Goal: Task Accomplishment & Management: Manage account settings

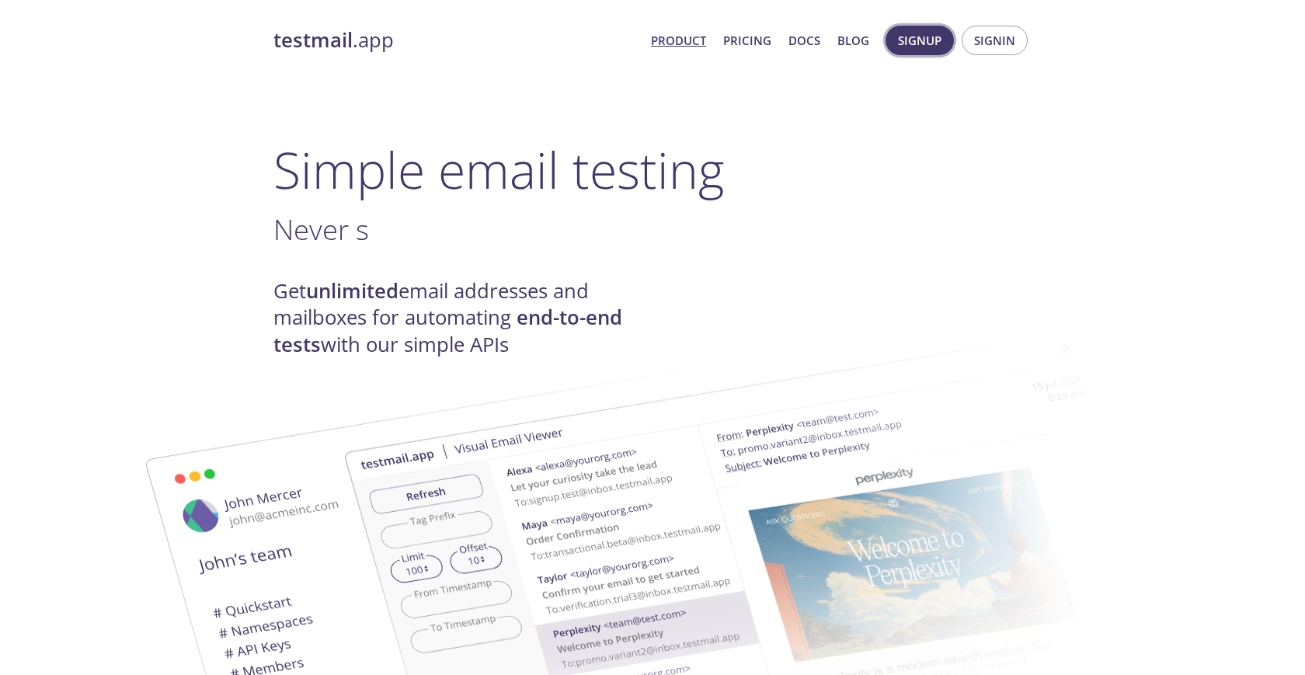
click at [944, 46] on button "Signup" at bounding box center [919, 41] width 68 height 30
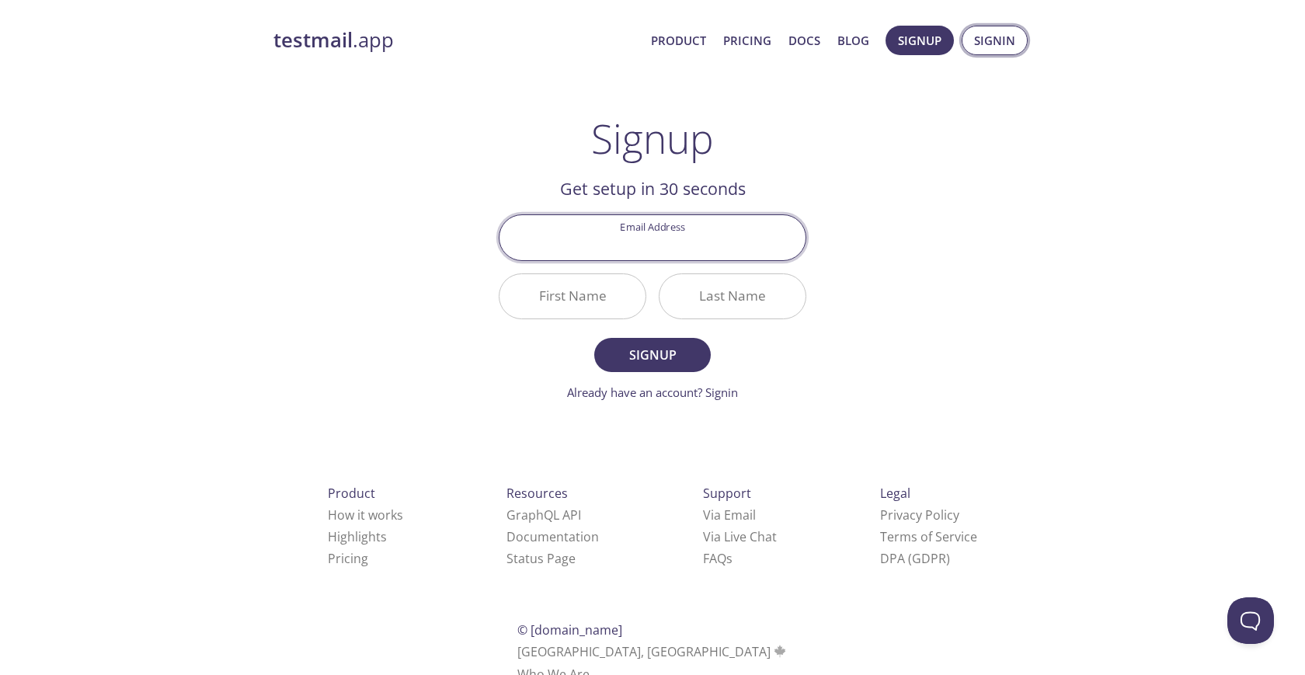
click at [991, 40] on span "Signin" at bounding box center [994, 40] width 41 height 20
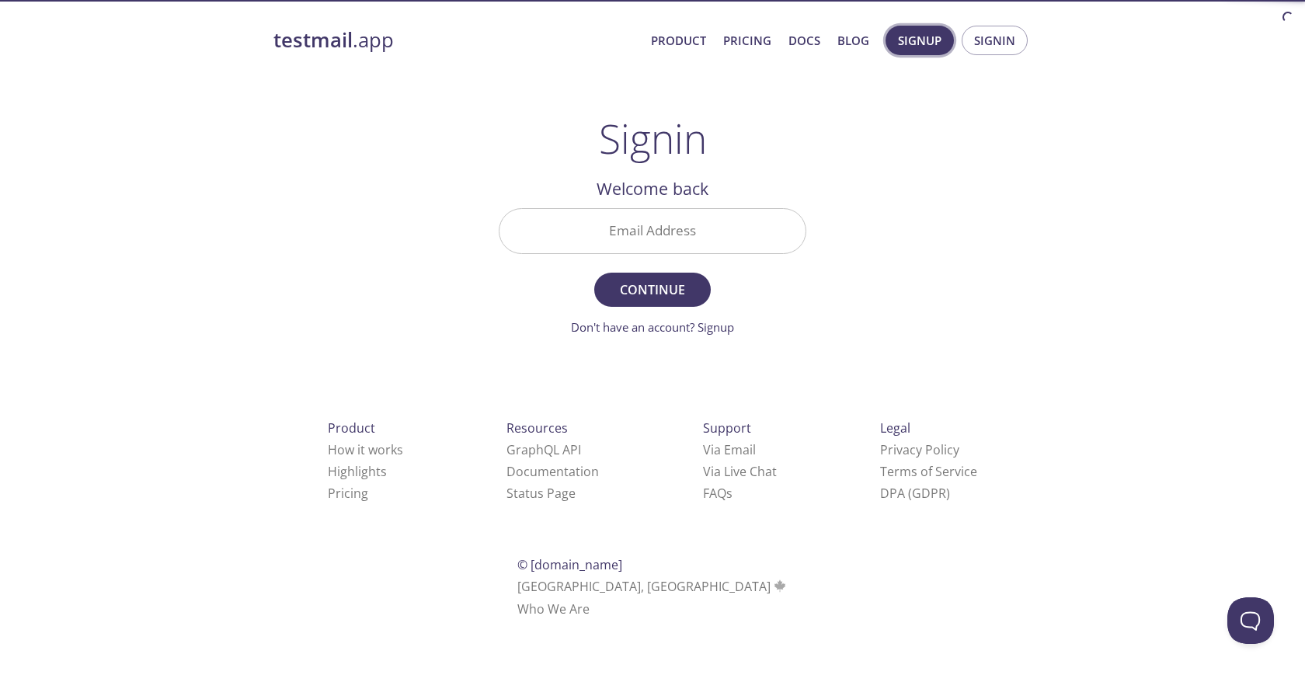
click at [922, 41] on span "Signup" at bounding box center [919, 40] width 43 height 20
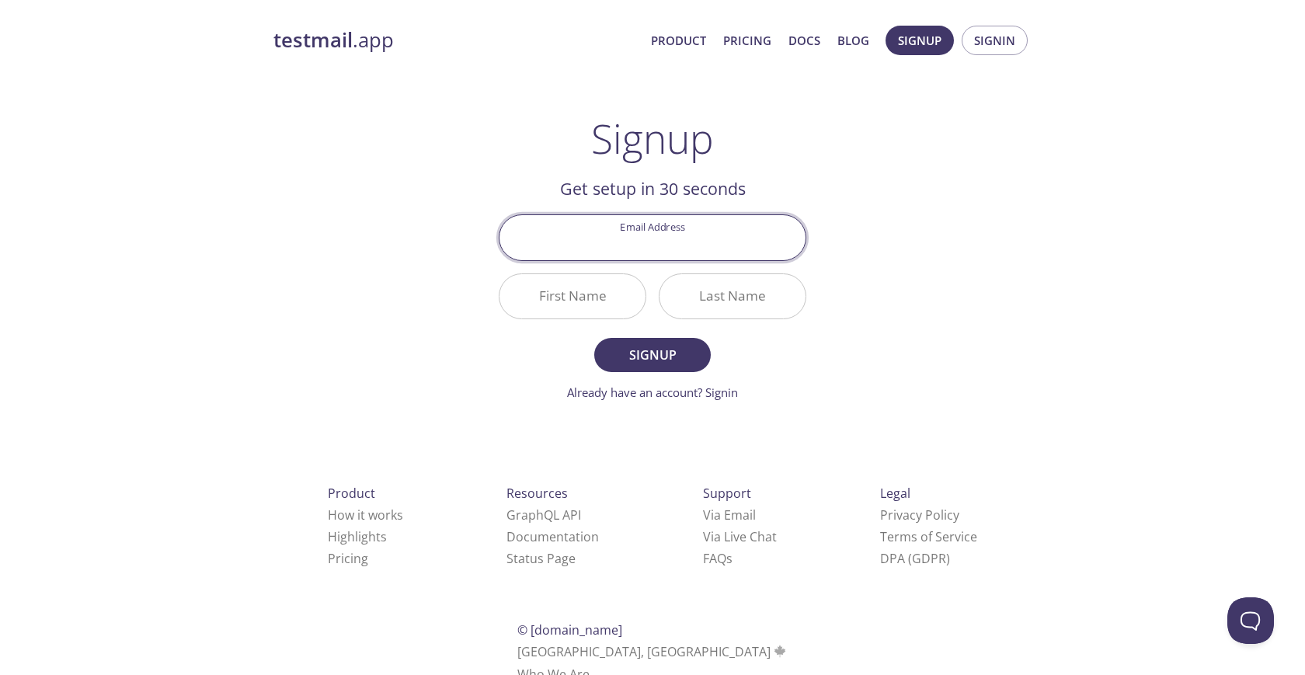
click at [899, 329] on div "testmail .app Product Pricing Docs Blog Signup Signin Signup Get setup in 30 se…" at bounding box center [652, 372] width 795 height 713
click at [663, 248] on input "Email Address" at bounding box center [652, 237] width 306 height 44
type input "т"
type input "[EMAIL_ADDRESS][DOMAIN_NAME]"
click at [565, 311] on input "First Name" at bounding box center [572, 296] width 146 height 44
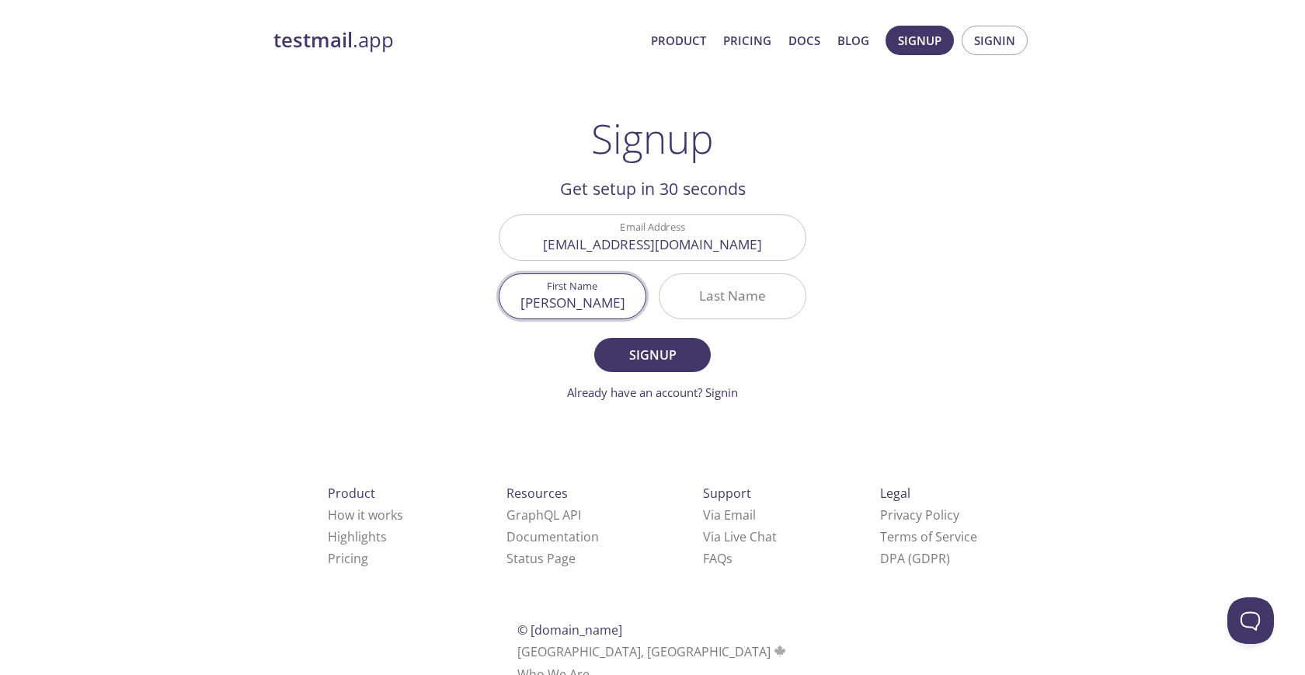
type input "[PERSON_NAME]"
click at [594, 338] on button "Signup" at bounding box center [652, 355] width 117 height 34
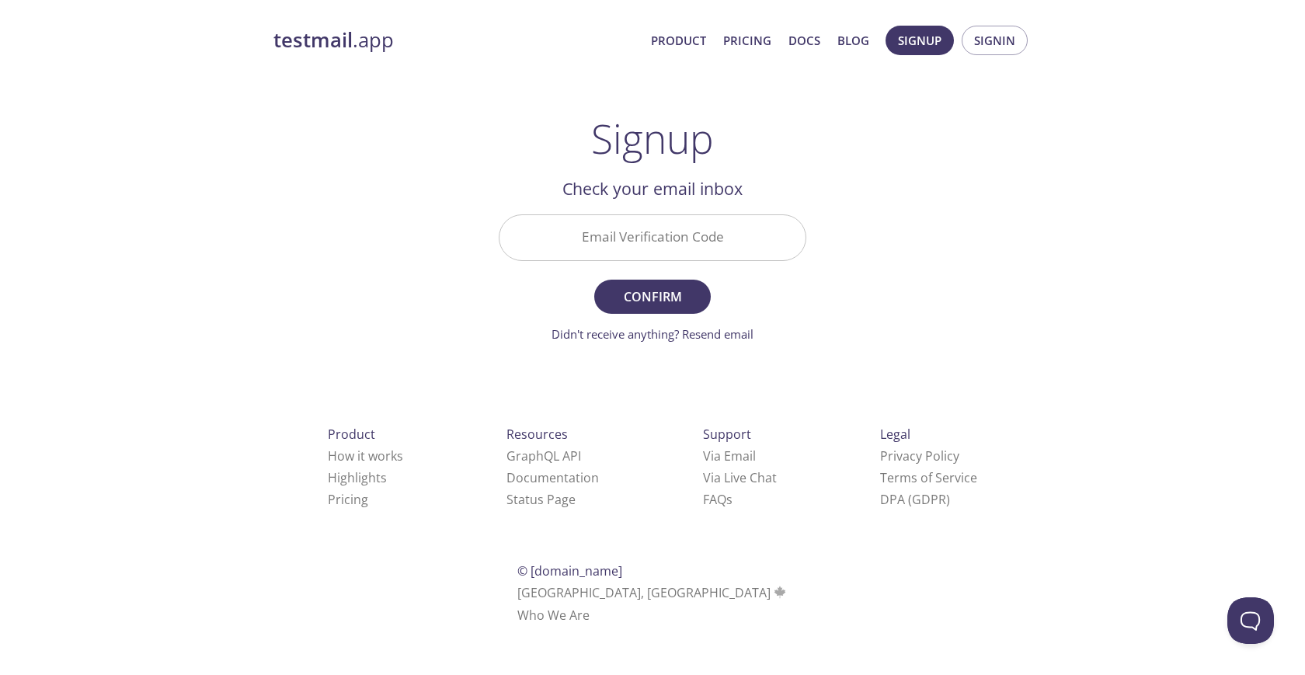
click at [668, 256] on input "Email Verification Code" at bounding box center [652, 237] width 306 height 44
paste input "VUEKAQJ"
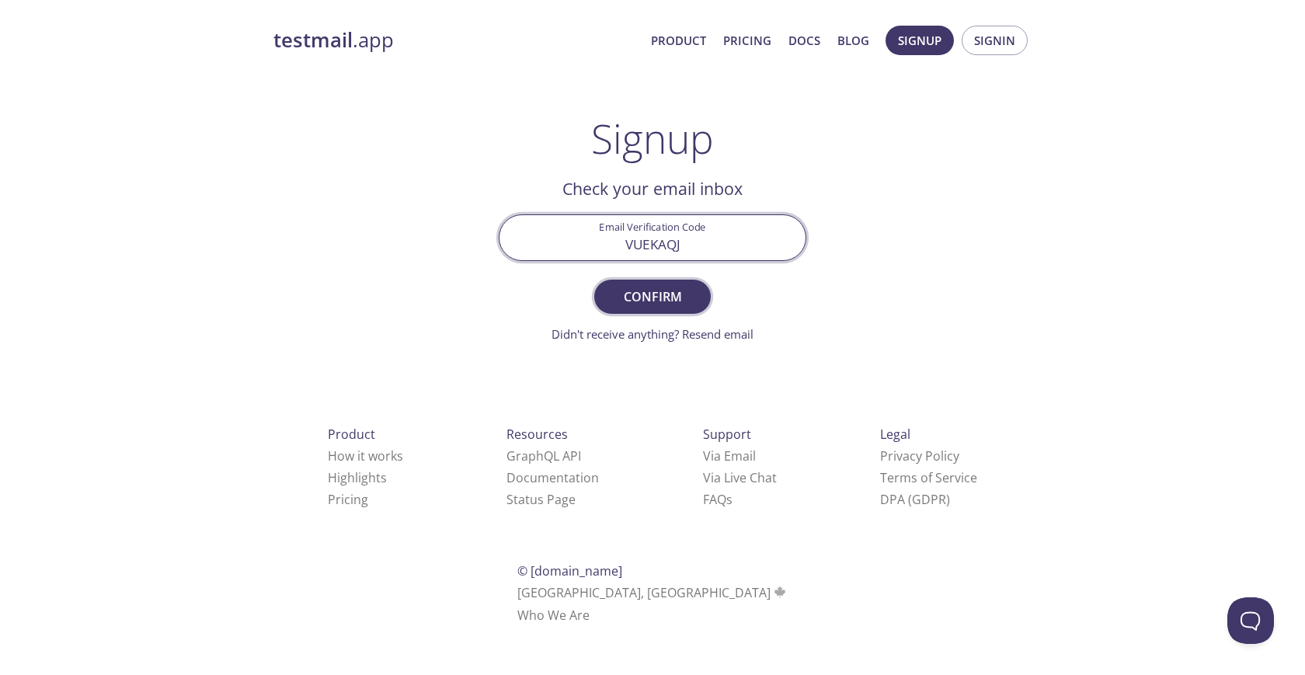
type input "VUEKAQJ"
click at [664, 306] on span "Confirm" at bounding box center [652, 297] width 82 height 22
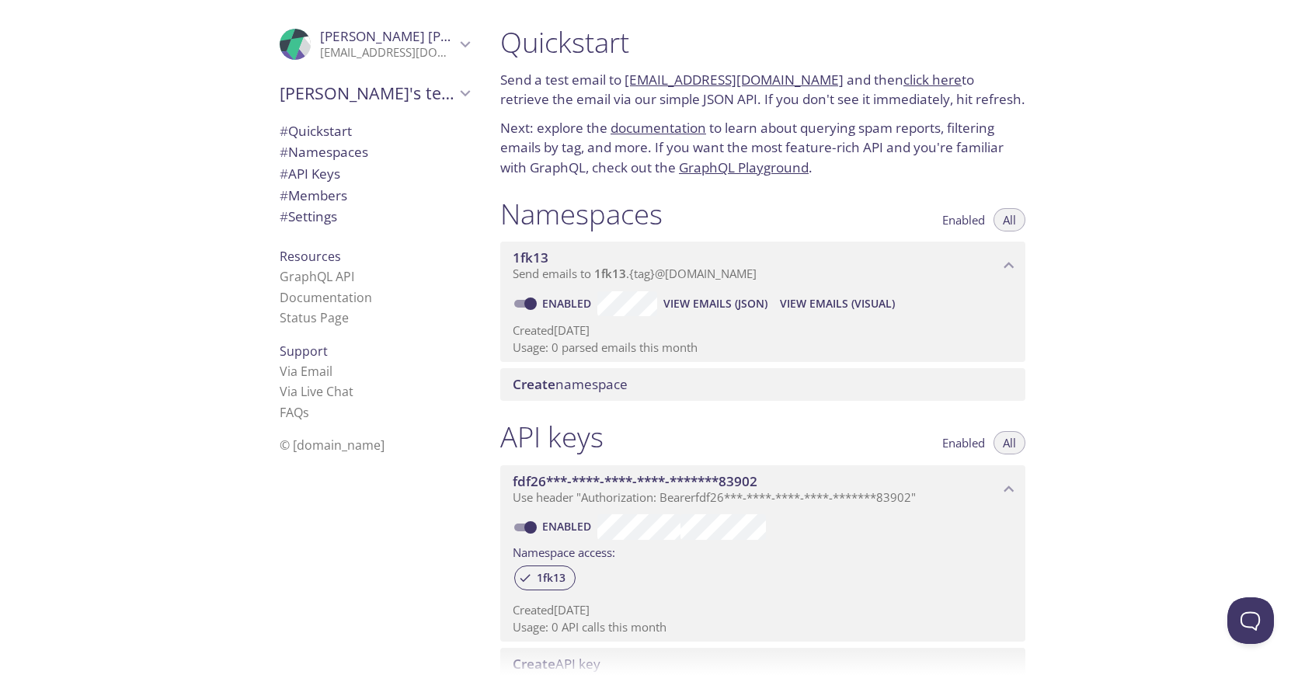
click at [659, 263] on span "1fk13" at bounding box center [756, 257] width 486 height 17
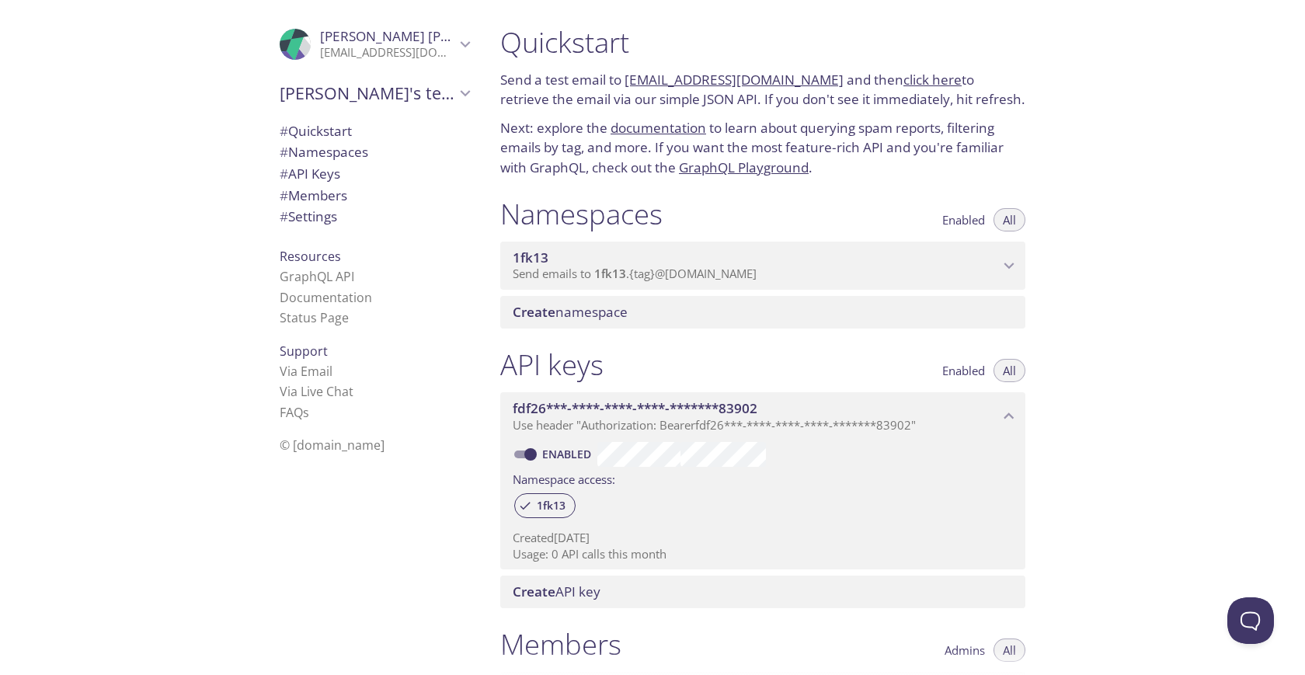
click at [659, 263] on span "1fk13" at bounding box center [756, 257] width 486 height 17
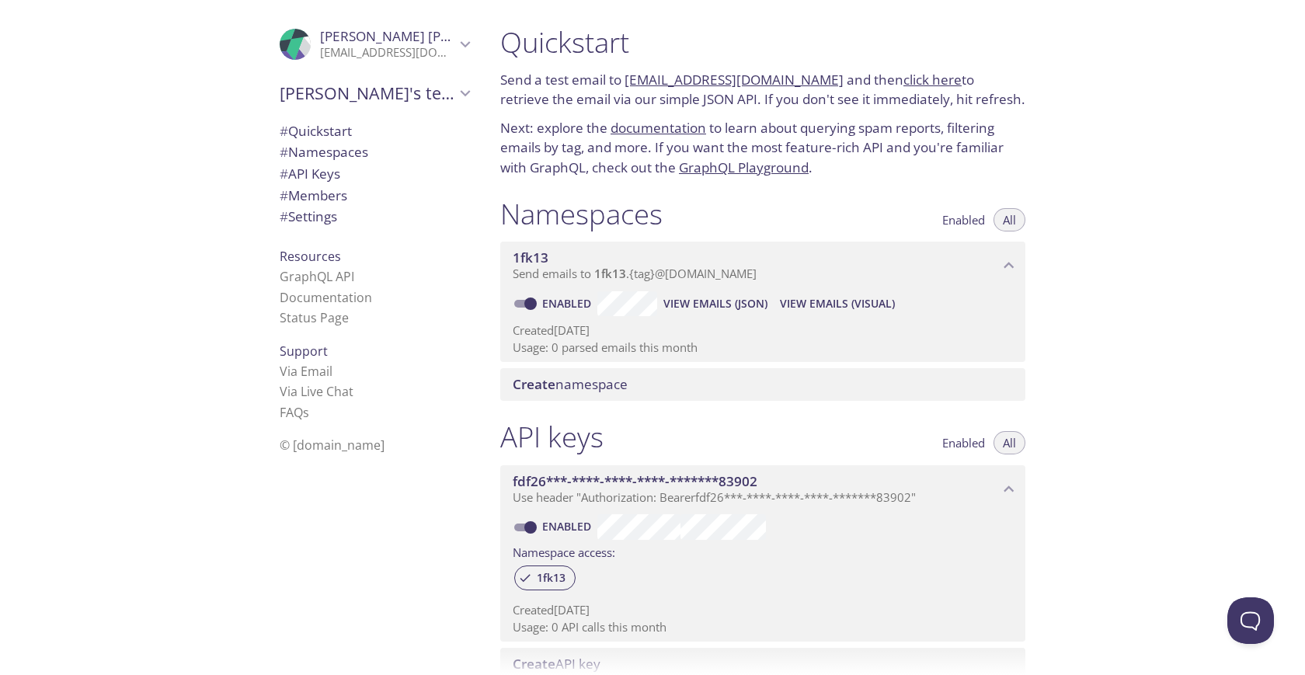
click at [734, 310] on span "View Emails (JSON)" at bounding box center [715, 303] width 104 height 19
click at [958, 220] on span "Enabled" at bounding box center [963, 220] width 43 height 0
click at [752, 391] on span "Create namespace" at bounding box center [766, 384] width 506 height 17
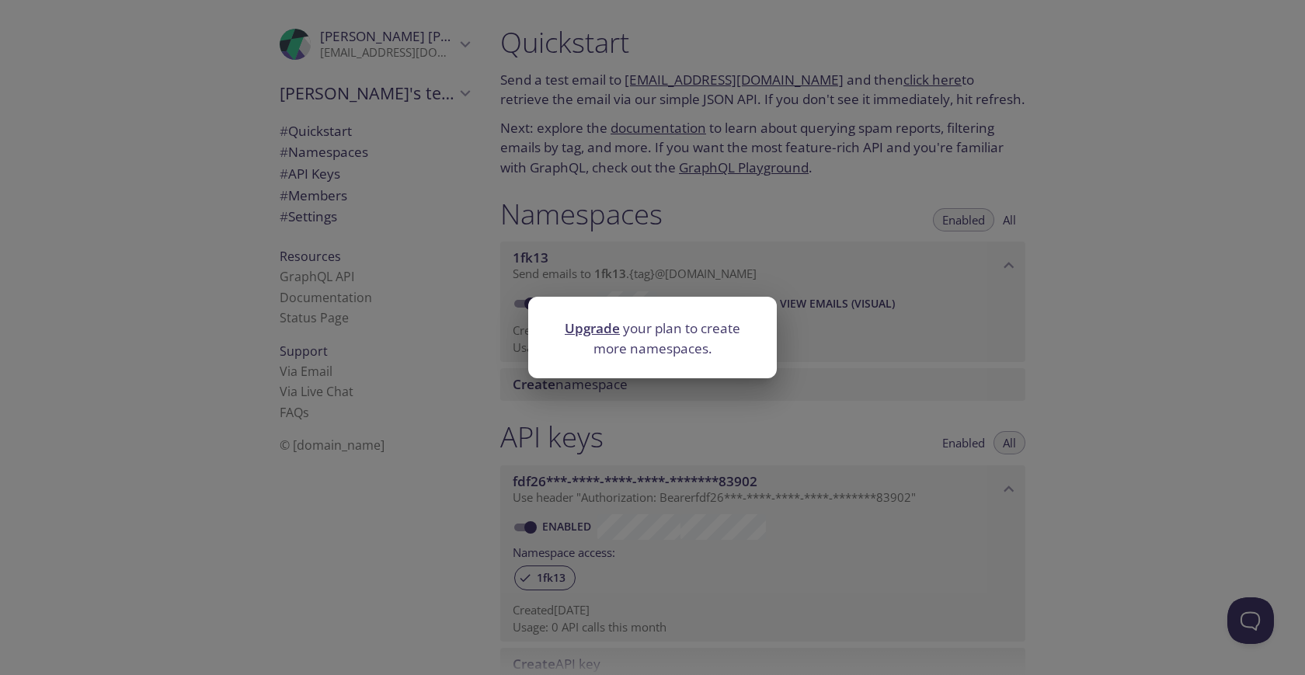
click at [847, 416] on div "Upgrade your plan to create more namespaces." at bounding box center [652, 337] width 1305 height 675
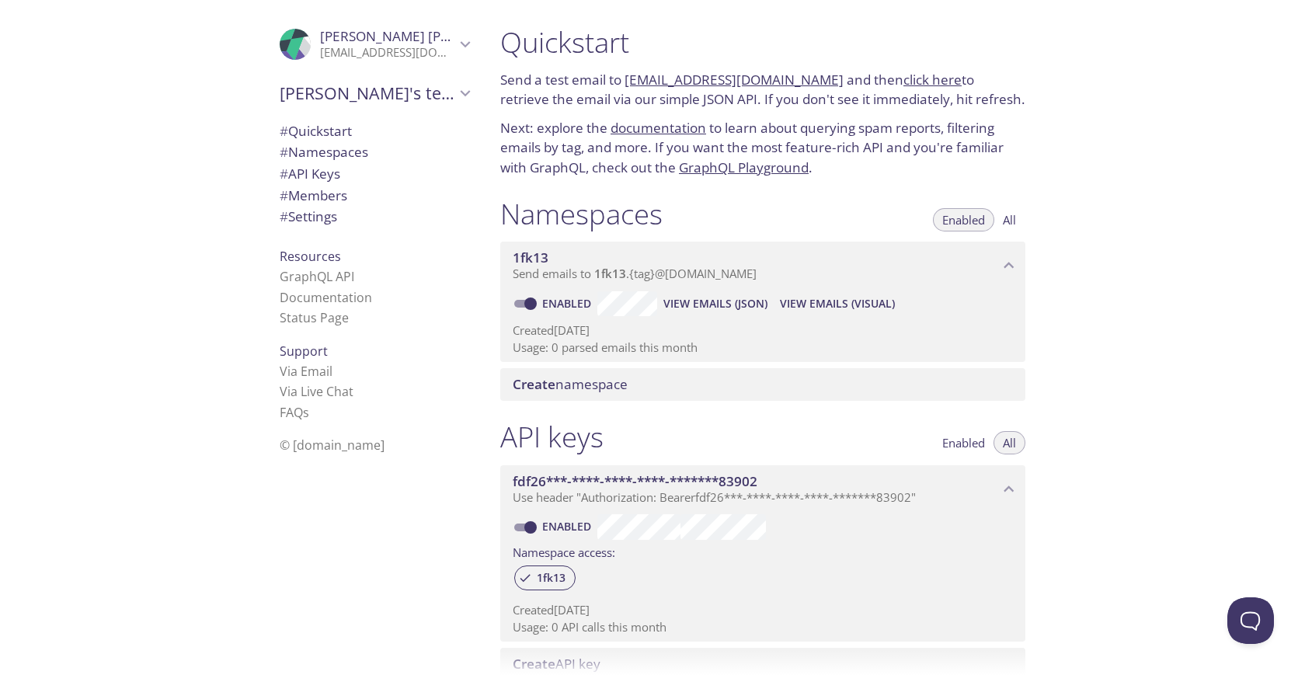
click at [365, 157] on span "# Namespaces" at bounding box center [324, 152] width 89 height 18
click at [356, 124] on span "# Quickstart" at bounding box center [375, 131] width 190 height 20
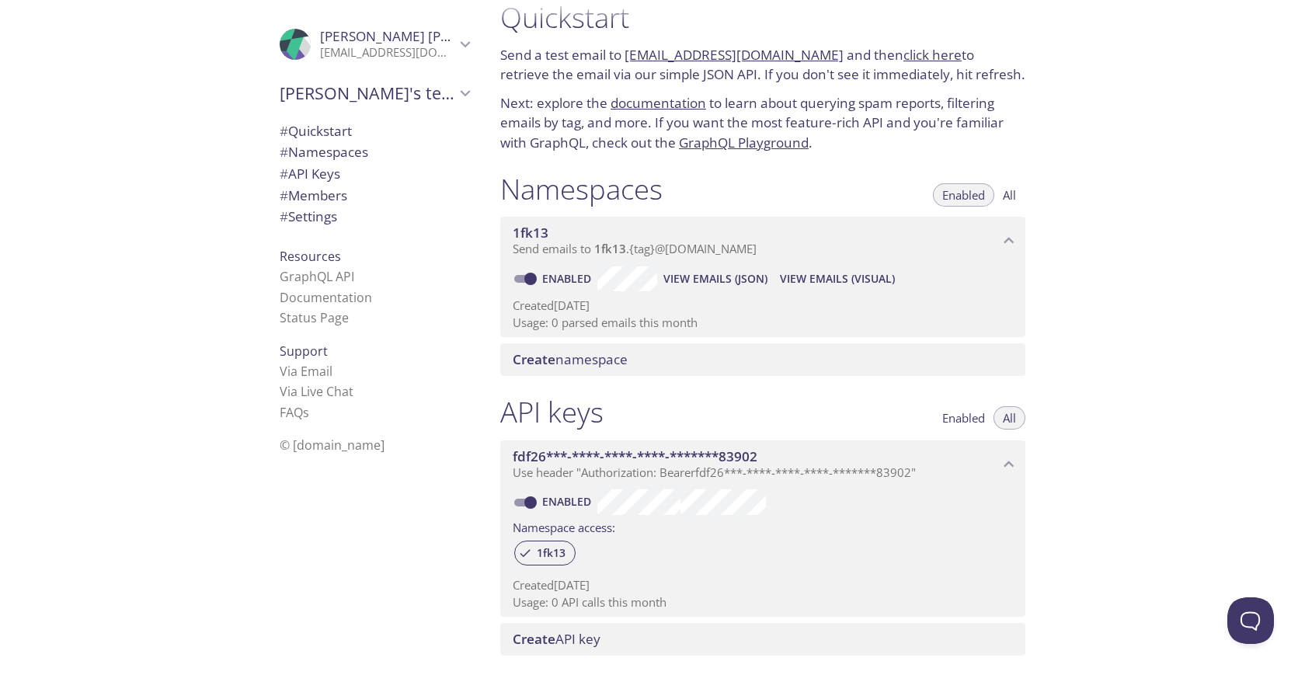
click at [367, 179] on span "# API Keys" at bounding box center [375, 174] width 190 height 20
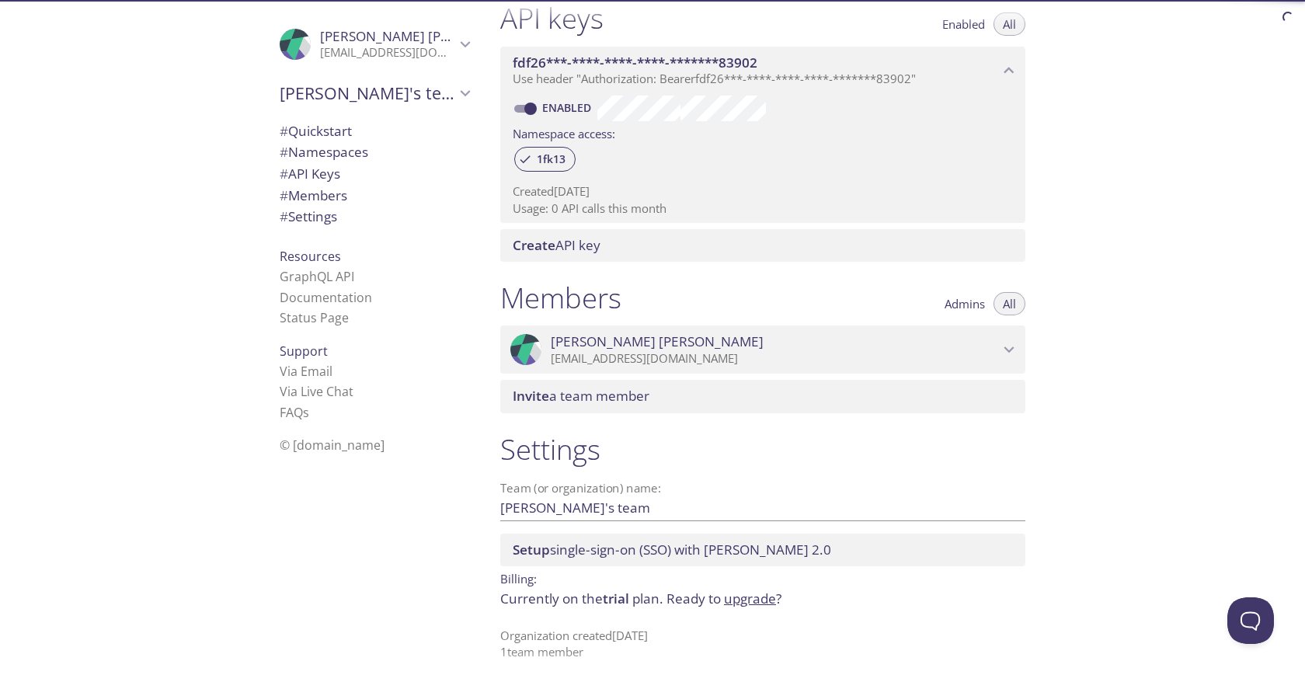
scroll to position [419, 0]
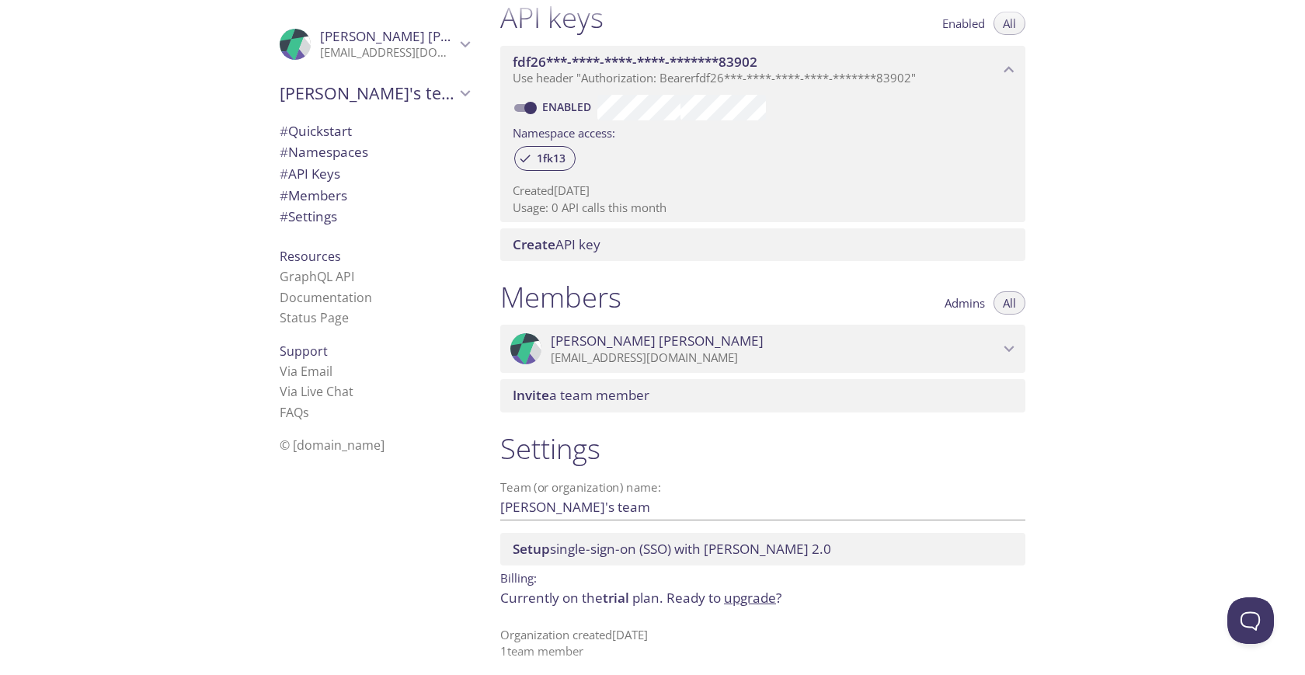
click at [364, 207] on span "# Settings" at bounding box center [375, 217] width 190 height 20
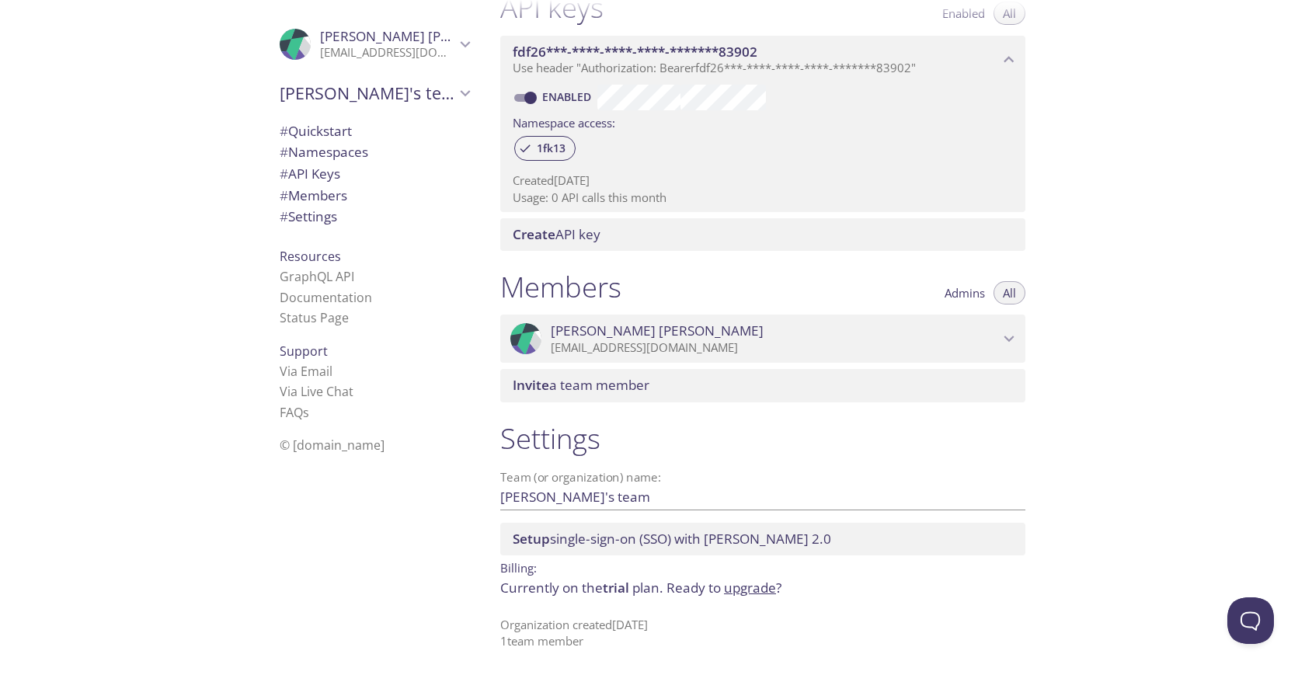
click at [366, 191] on span "# Members" at bounding box center [375, 196] width 190 height 20
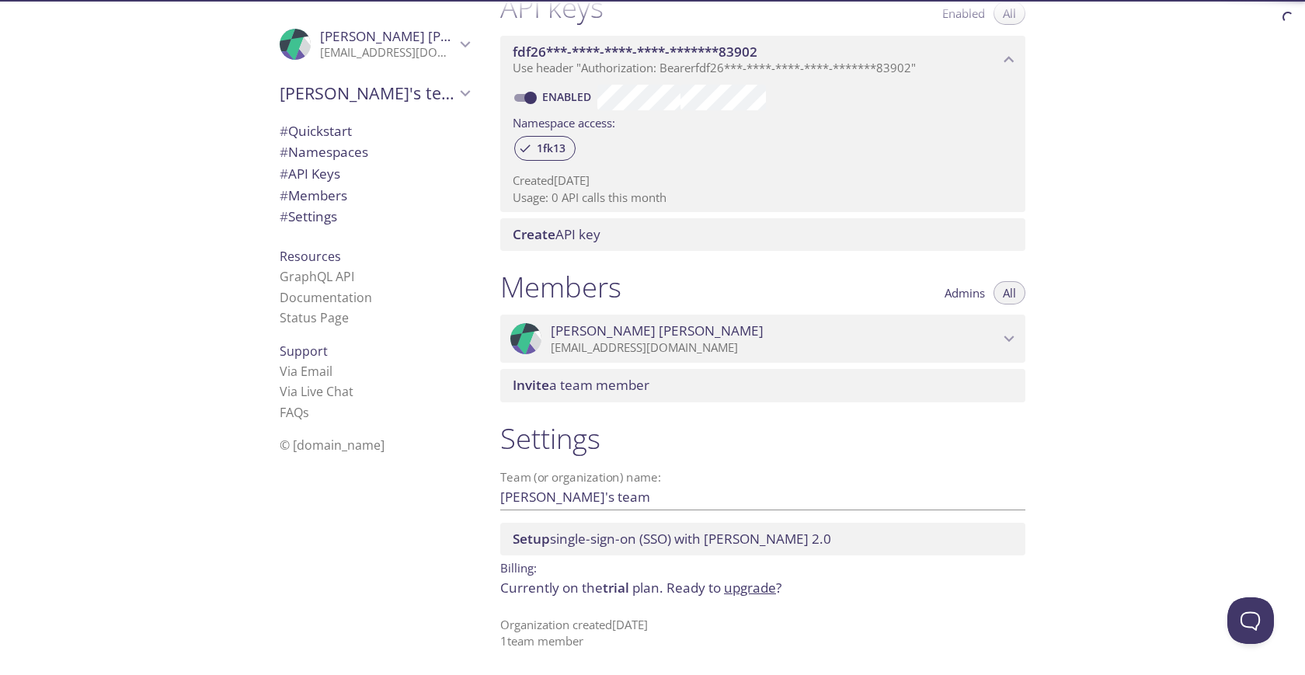
click at [366, 191] on span "# Members" at bounding box center [375, 196] width 190 height 20
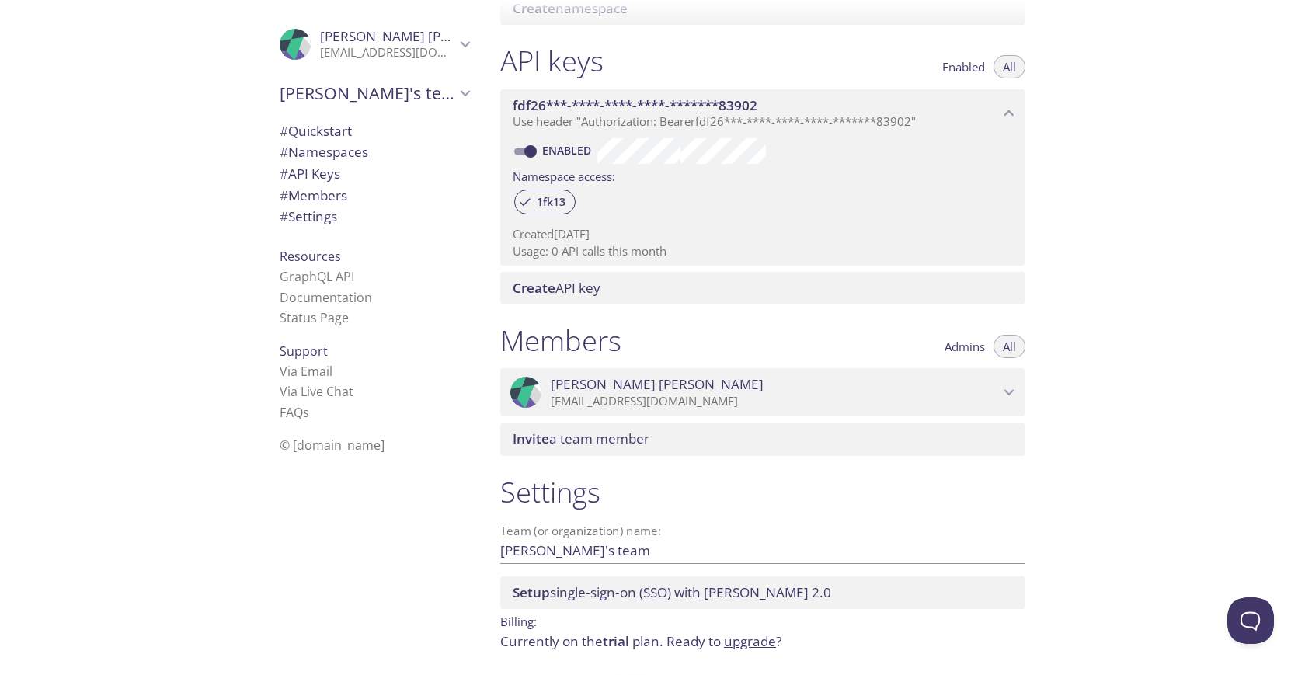
scroll to position [375, 0]
click at [600, 293] on span "Create API key" at bounding box center [557, 289] width 88 height 18
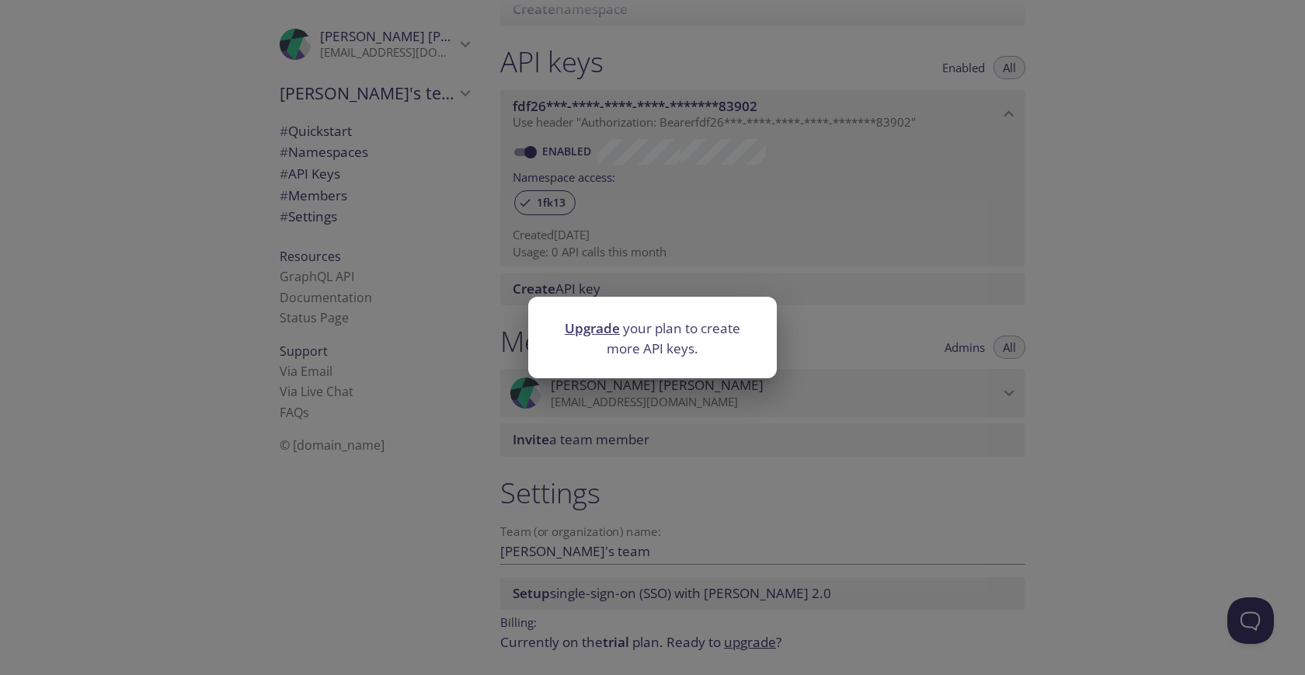
click at [812, 381] on div "Upgrade your plan to create more API keys." at bounding box center [652, 337] width 1305 height 675
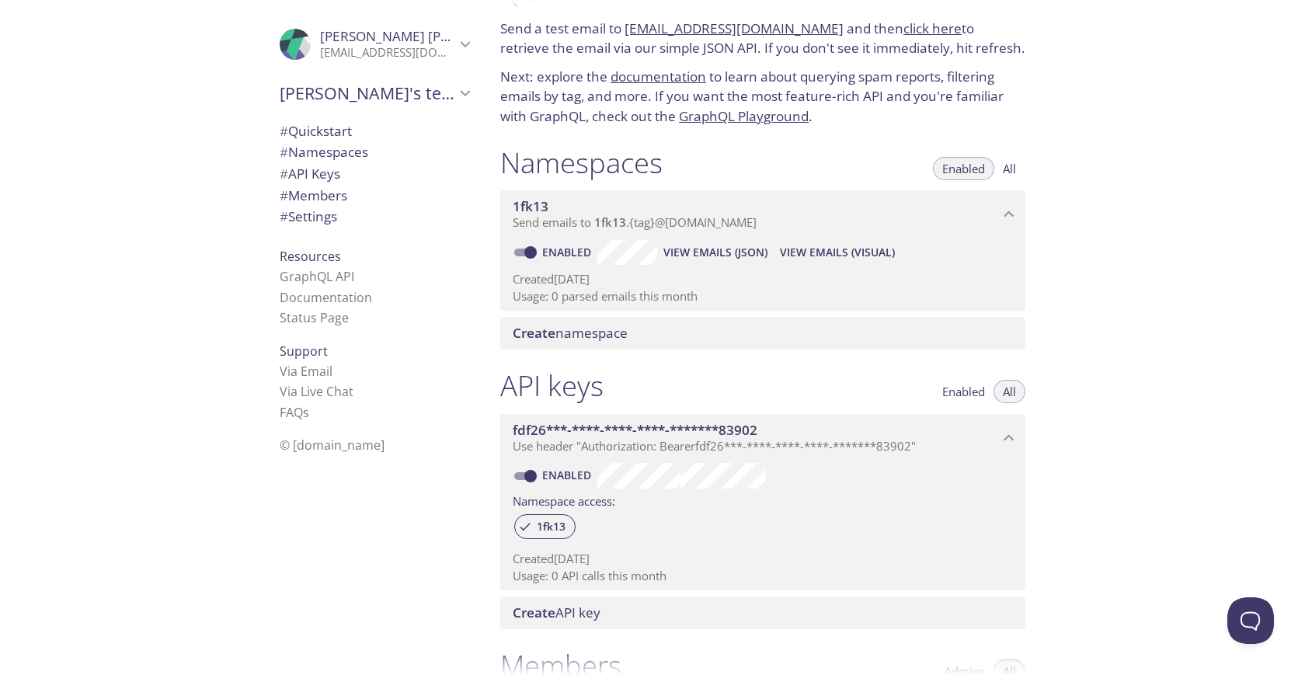
scroll to position [0, 0]
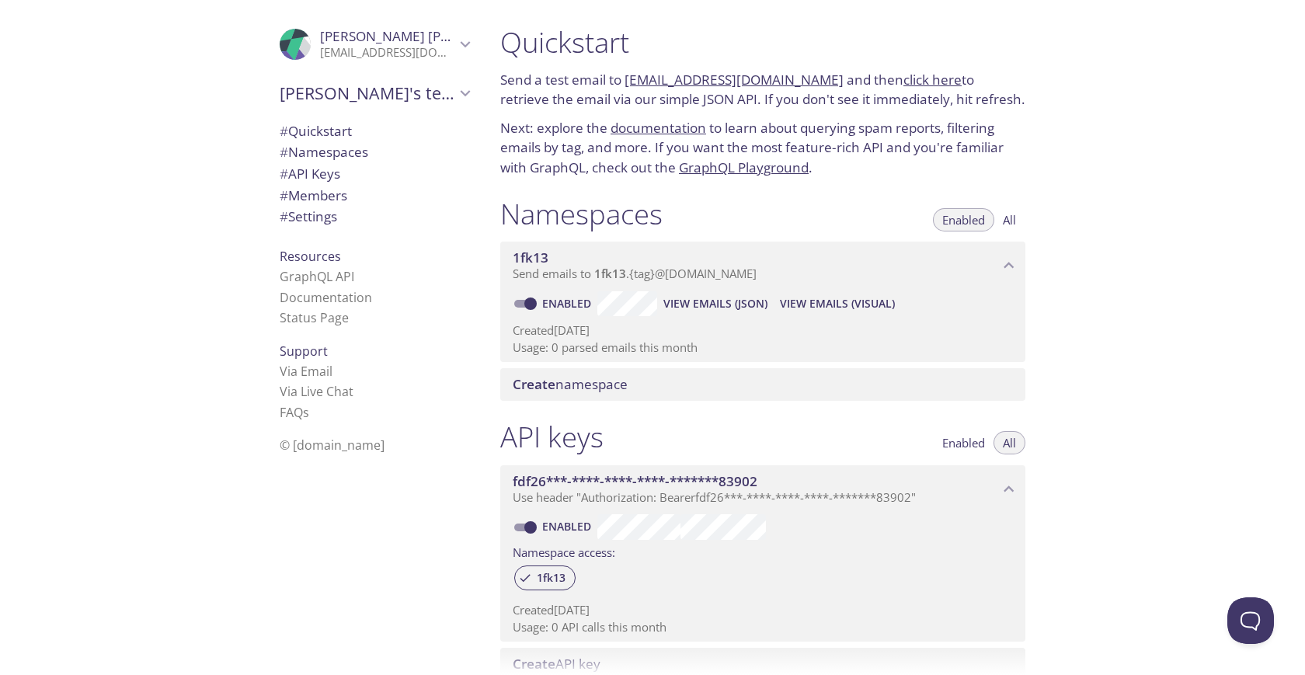
click at [830, 304] on span "View Emails (Visual)" at bounding box center [837, 303] width 115 height 19
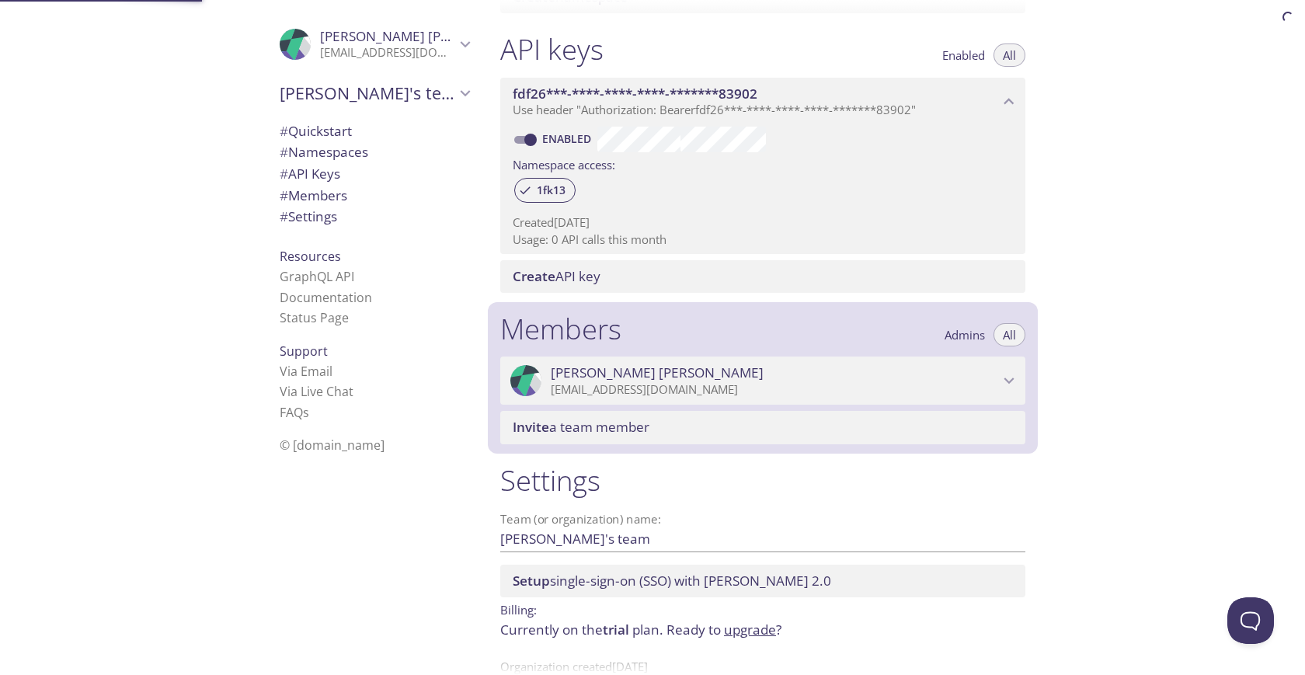
scroll to position [430, 0]
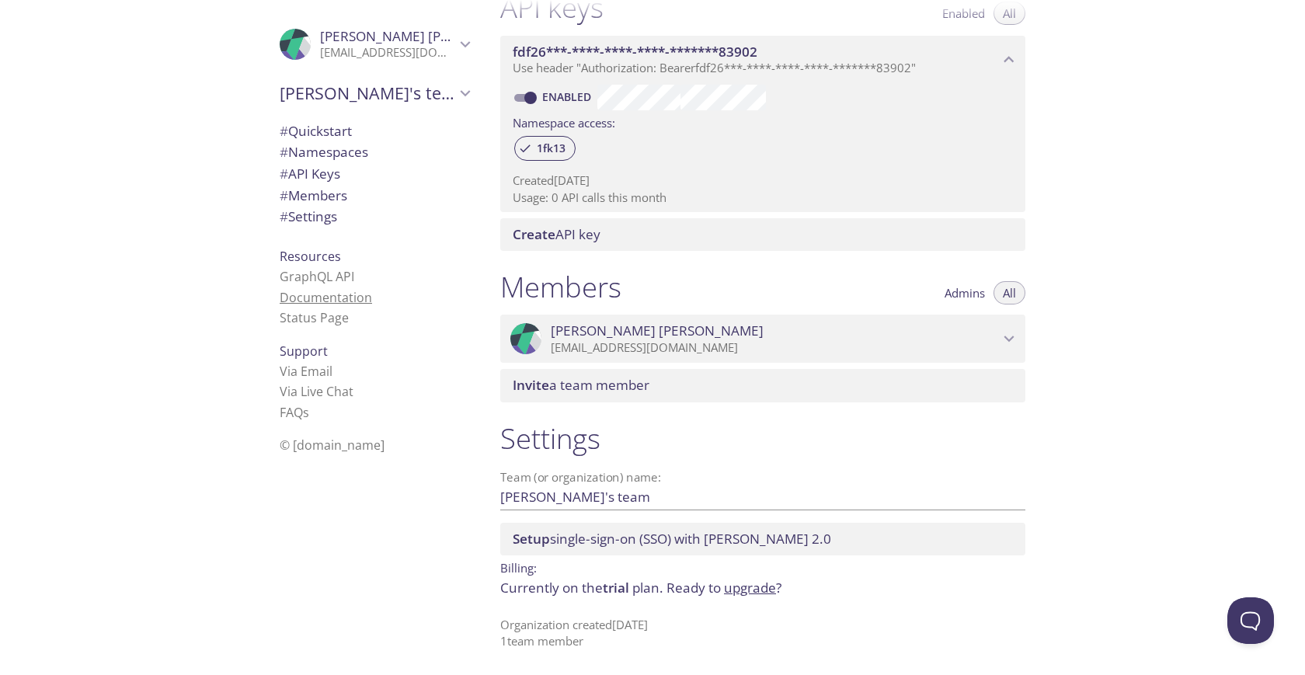
click at [346, 301] on link "Documentation" at bounding box center [326, 297] width 92 height 17
click at [368, 146] on span "# Namespaces" at bounding box center [324, 152] width 89 height 18
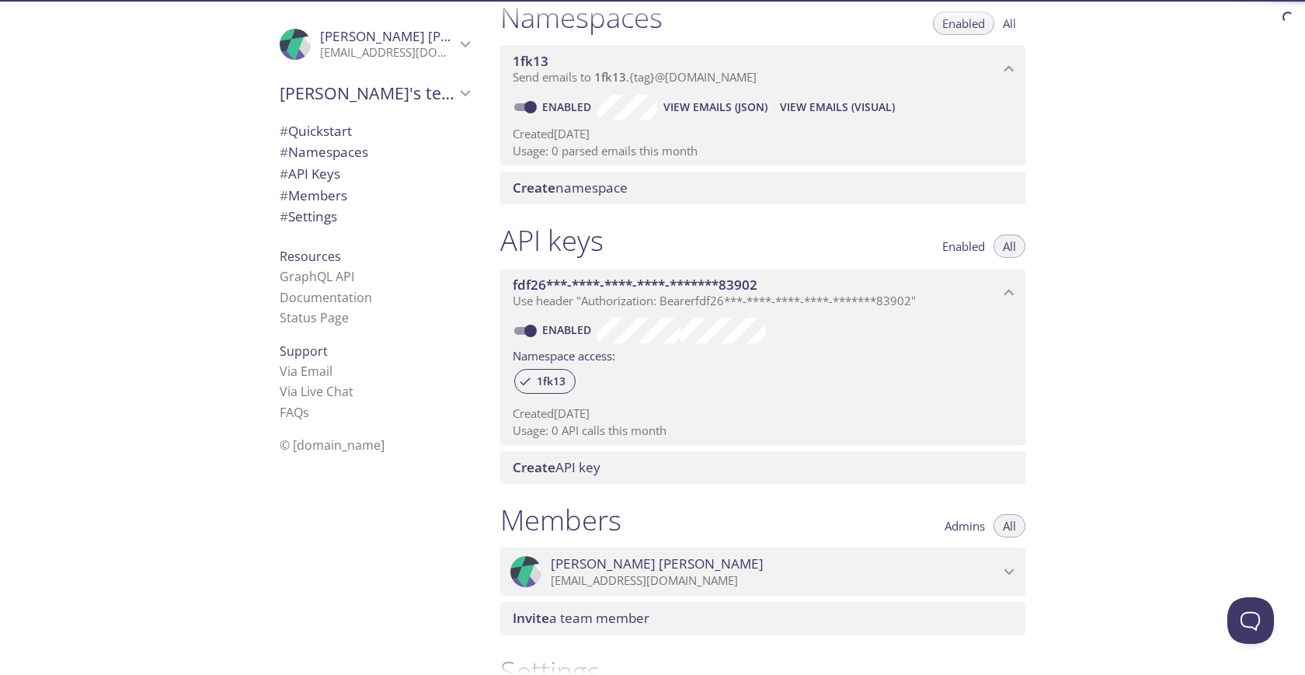
click at [366, 135] on span "# Quickstart" at bounding box center [375, 131] width 190 height 20
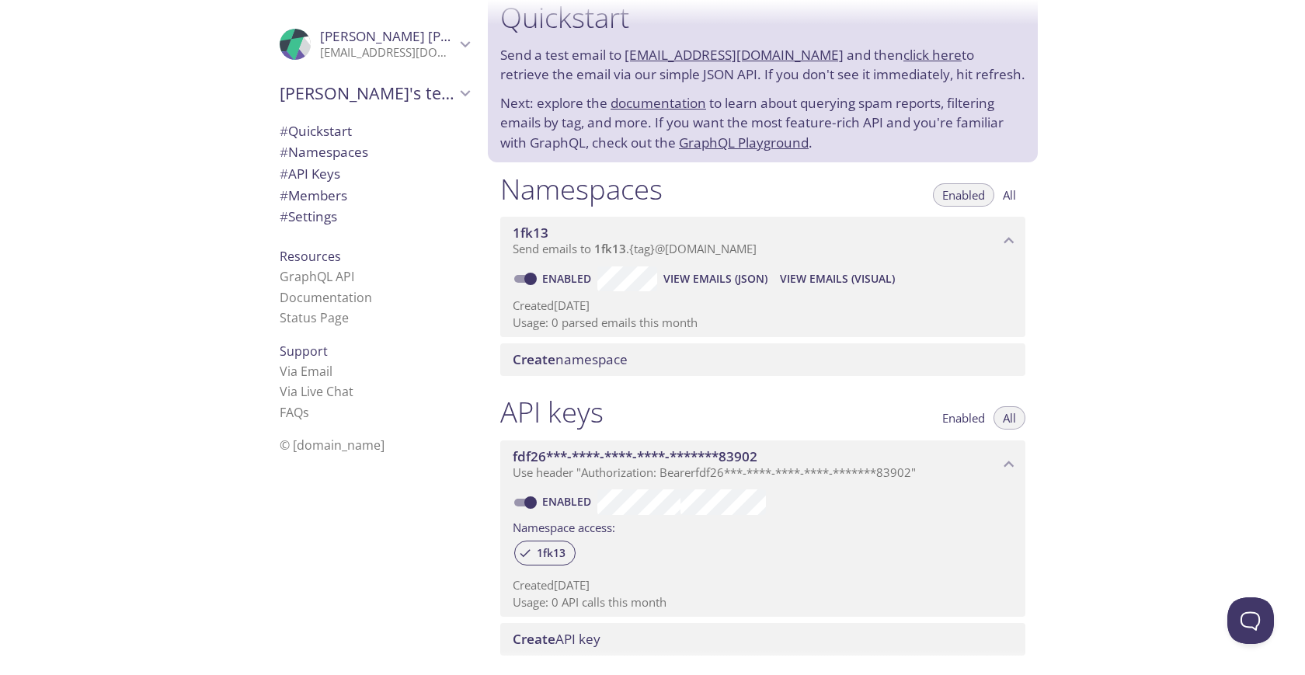
click at [366, 135] on span "# Quickstart" at bounding box center [375, 131] width 190 height 20
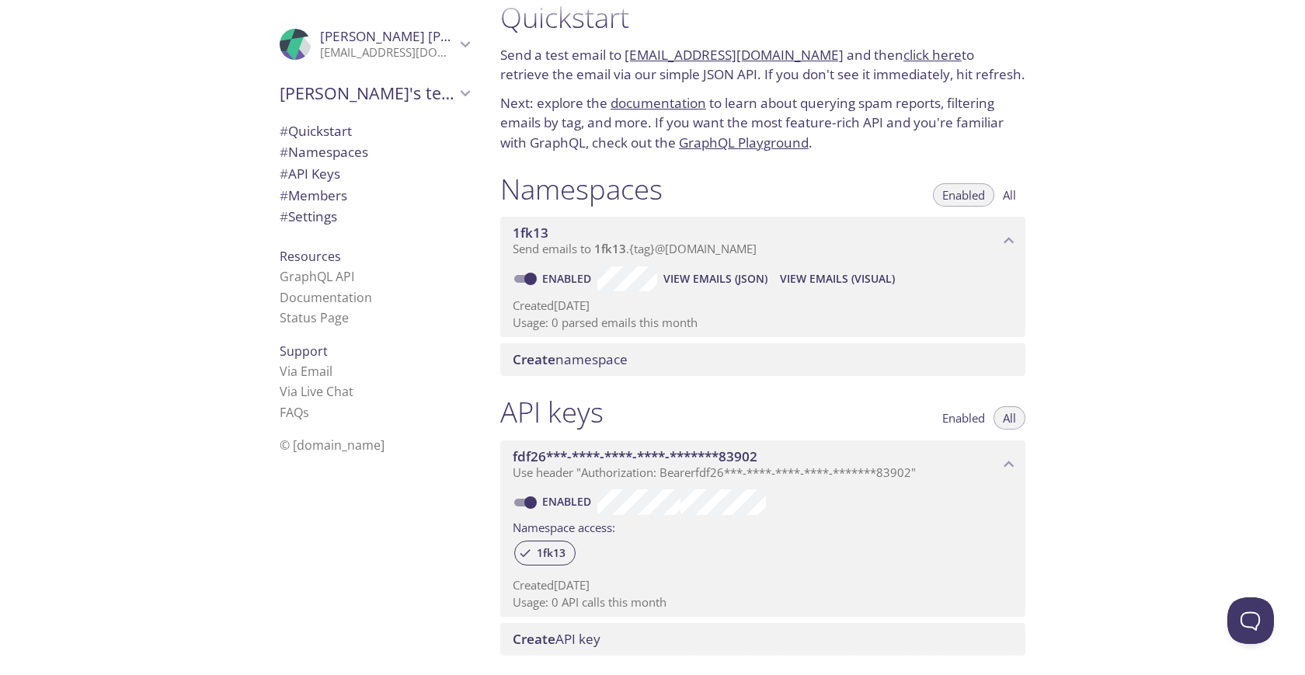
scroll to position [22, 0]
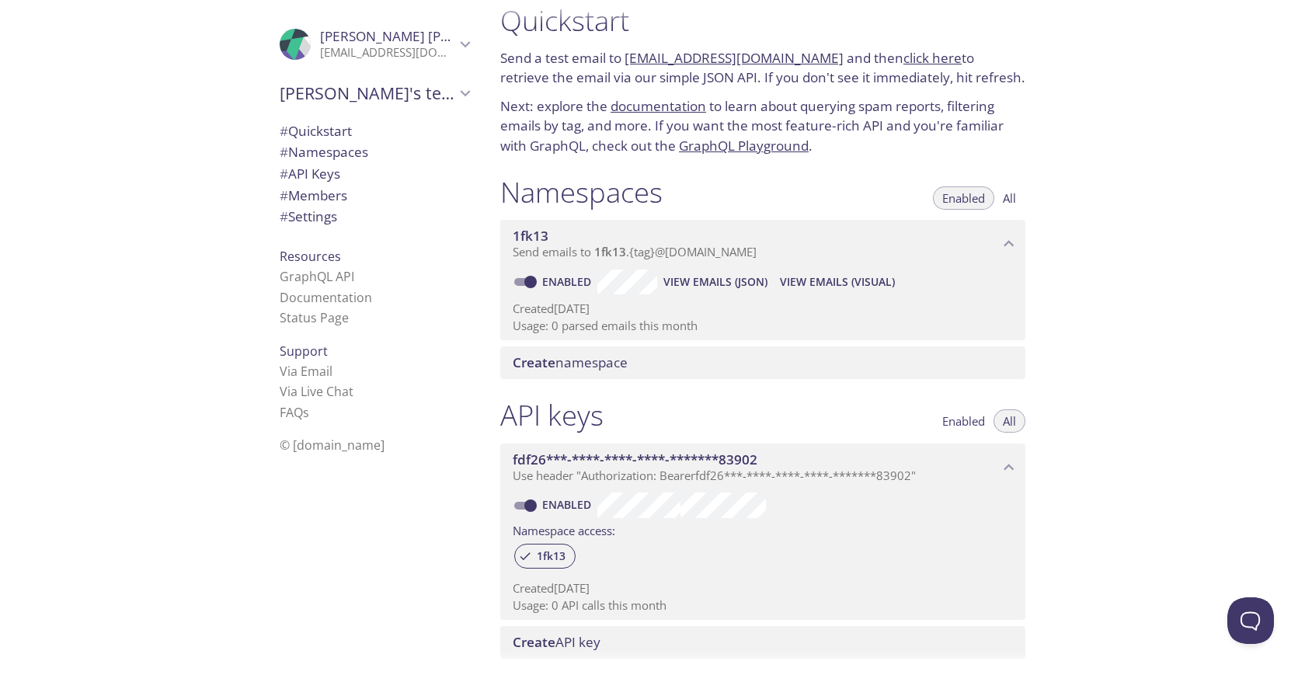
click at [474, 48] on icon "Ivan Nekrasov" at bounding box center [465, 44] width 20 height 20
